Goal: Transaction & Acquisition: Purchase product/service

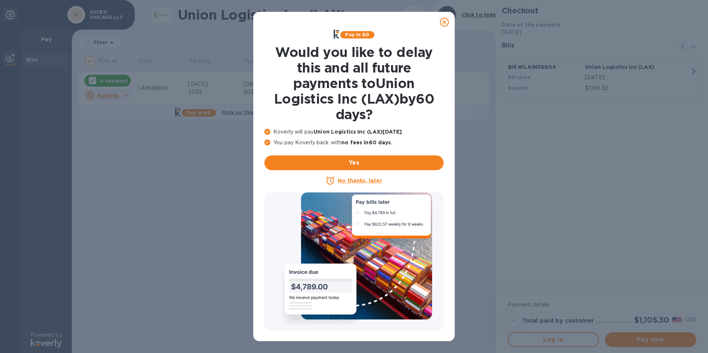
click at [363, 182] on u "No thanks, later" at bounding box center [360, 181] width 44 height 6
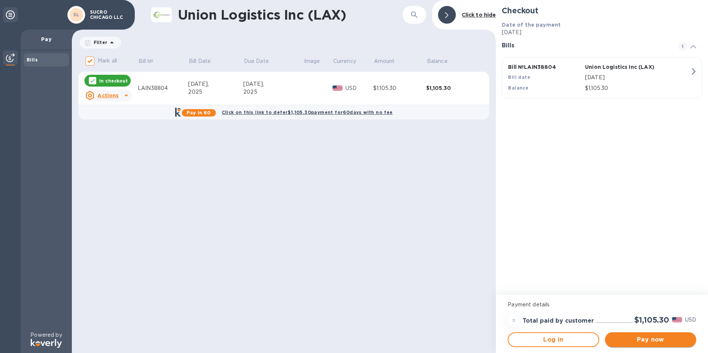
click at [624, 333] on button "Pay now" at bounding box center [650, 340] width 91 height 15
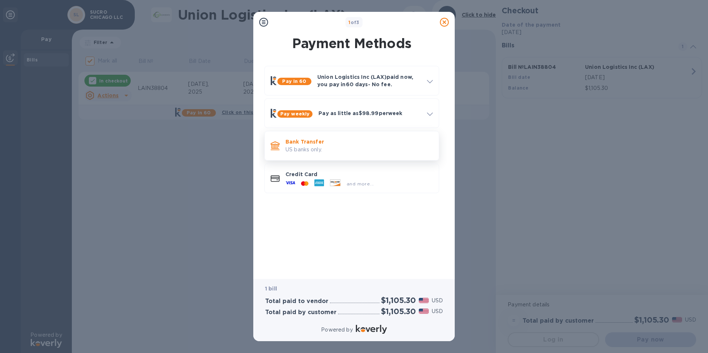
click at [350, 143] on p "Bank Transfer" at bounding box center [359, 141] width 147 height 7
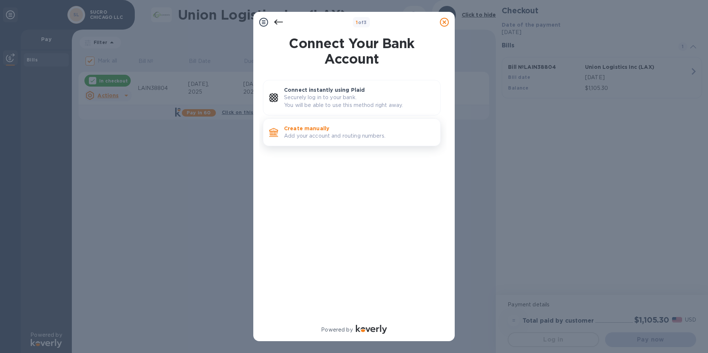
click at [329, 137] on p "Add your account and routing numbers." at bounding box center [359, 136] width 150 height 8
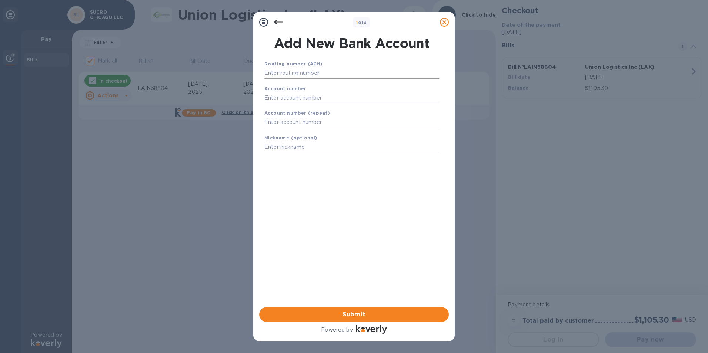
click at [287, 75] on input "text" at bounding box center [352, 73] width 175 height 11
type input "071902399"
type input "5104497"
click at [366, 313] on span "Submit" at bounding box center [354, 315] width 178 height 9
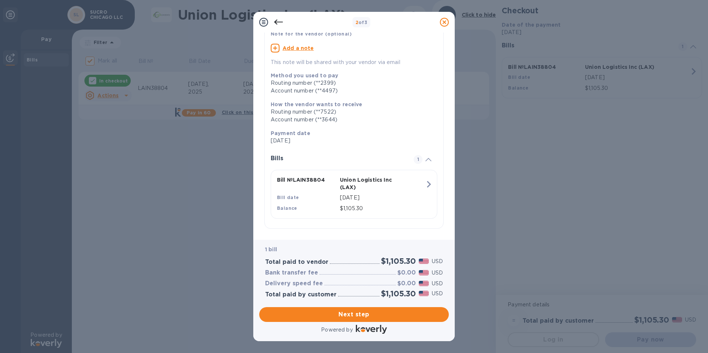
scroll to position [60, 0]
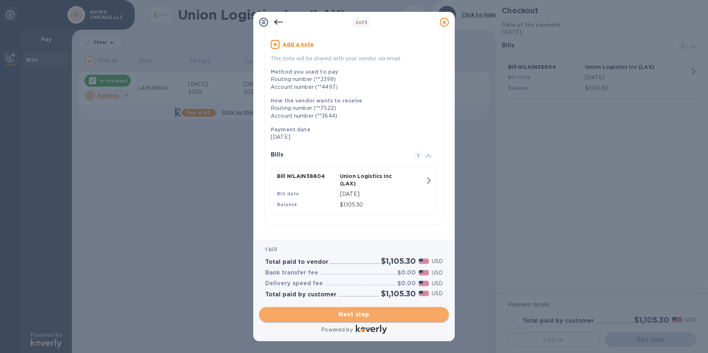
click at [367, 317] on span "Next step" at bounding box center [354, 315] width 178 height 9
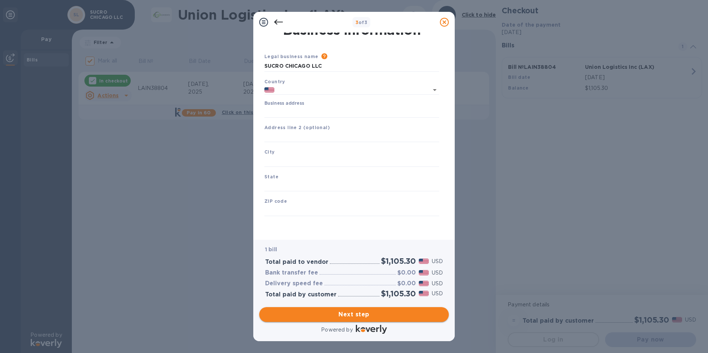
type input "[GEOGRAPHIC_DATA]"
click at [294, 112] on input "Business address" at bounding box center [352, 112] width 175 height 11
type input "[STREET_ADDRESS]"
type input "[GEOGRAPHIC_DATA]"
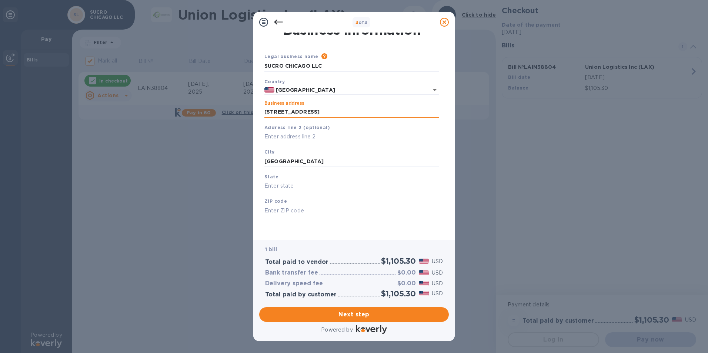
type input "IL"
type input "60484"
click at [352, 317] on span "Next step" at bounding box center [354, 315] width 178 height 9
click at [314, 162] on input "[GEOGRAPHIC_DATA]" at bounding box center [352, 161] width 175 height 11
drag, startPoint x: 295, startPoint y: 161, endPoint x: 368, endPoint y: 159, distance: 73.0
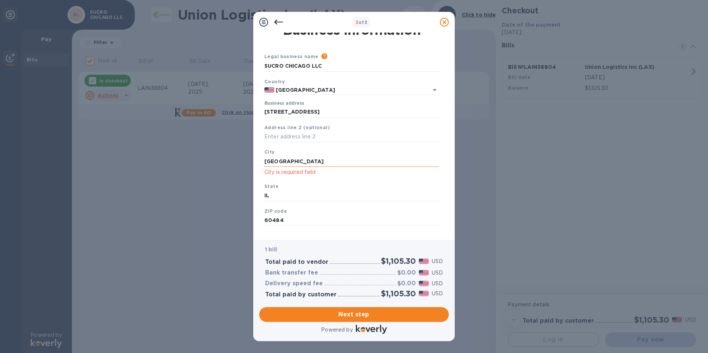
click at [367, 159] on input "[GEOGRAPHIC_DATA]" at bounding box center [352, 161] width 175 height 11
type input "[GEOGRAPHIC_DATA]"
click at [385, 319] on button "Next step" at bounding box center [354, 315] width 190 height 15
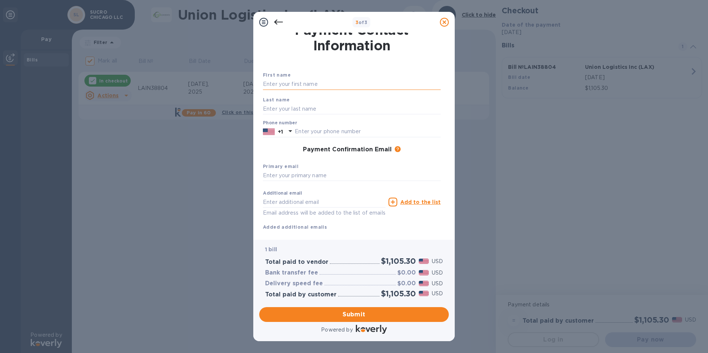
click at [279, 86] on input "text" at bounding box center [352, 84] width 178 height 11
type input "[PERSON_NAME]"
type input "3123308302"
click at [316, 175] on input "[PERSON_NAME]@sweetlife.ife" at bounding box center [352, 175] width 178 height 11
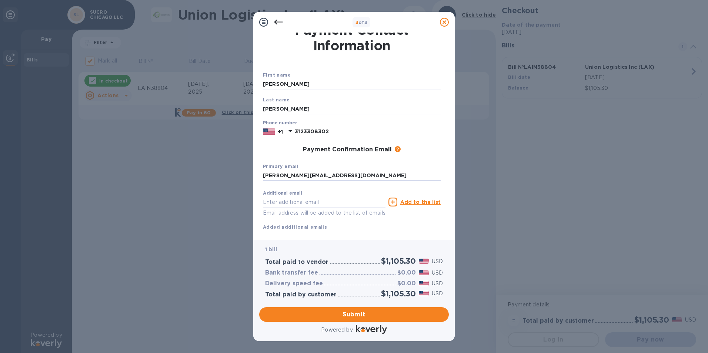
type input "[PERSON_NAME][EMAIL_ADDRESS][DOMAIN_NAME]"
click at [393, 164] on div "Primary email [PERSON_NAME][EMAIL_ADDRESS][DOMAIN_NAME]" at bounding box center [352, 172] width 184 height 25
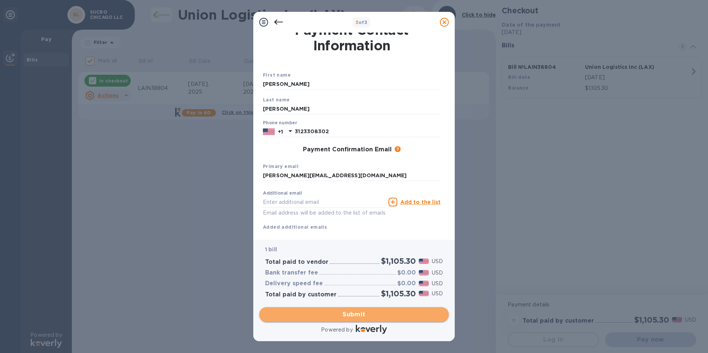
click at [333, 321] on button "Submit" at bounding box center [354, 315] width 190 height 15
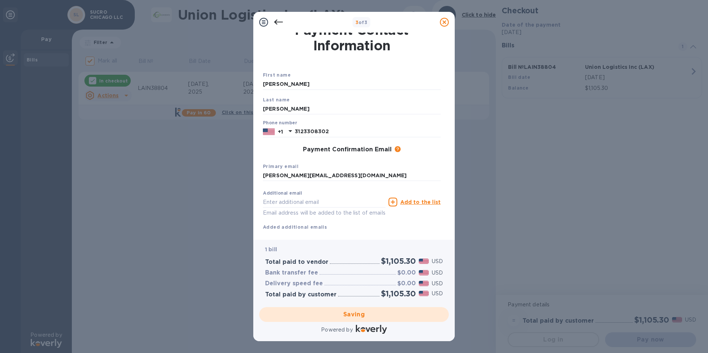
checkbox input "false"
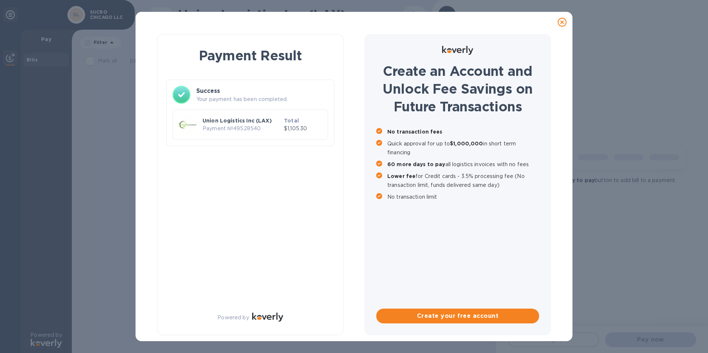
scroll to position [0, 0]
